Goal: Find specific page/section: Find specific page/section

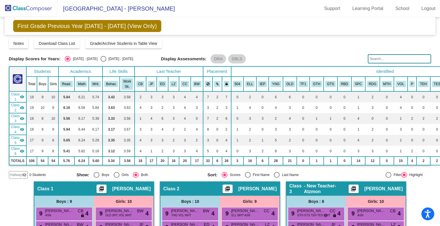
click at [33, 3] on img at bounding box center [28, 8] width 57 height 17
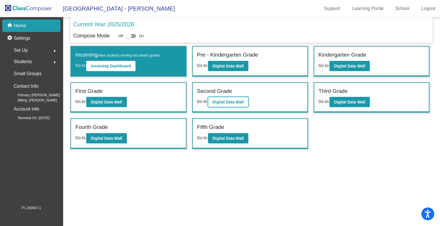
click at [240, 103] on b "Digital Data Wall" at bounding box center [227, 102] width 31 height 5
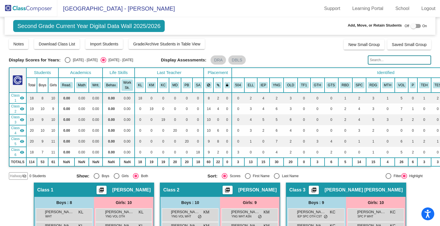
click at [40, 11] on img at bounding box center [28, 8] width 57 height 17
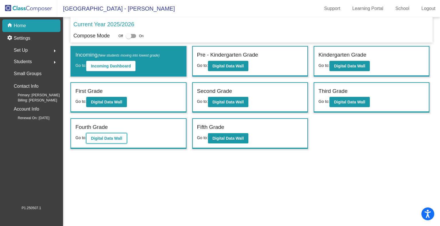
click at [117, 137] on b "Digital Data Wall" at bounding box center [106, 138] width 31 height 5
